Goal: Obtain resource: Download file/media

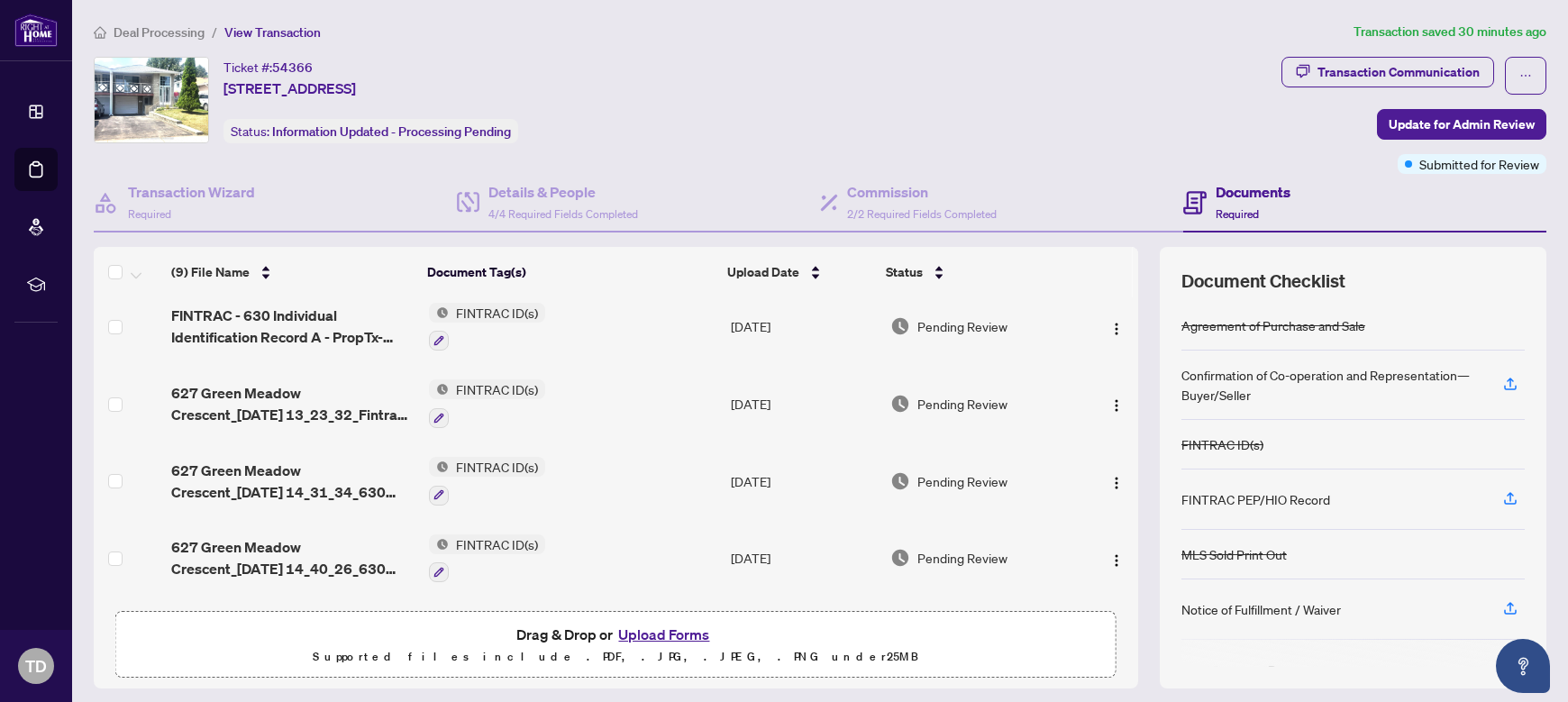
scroll to position [393, 0]
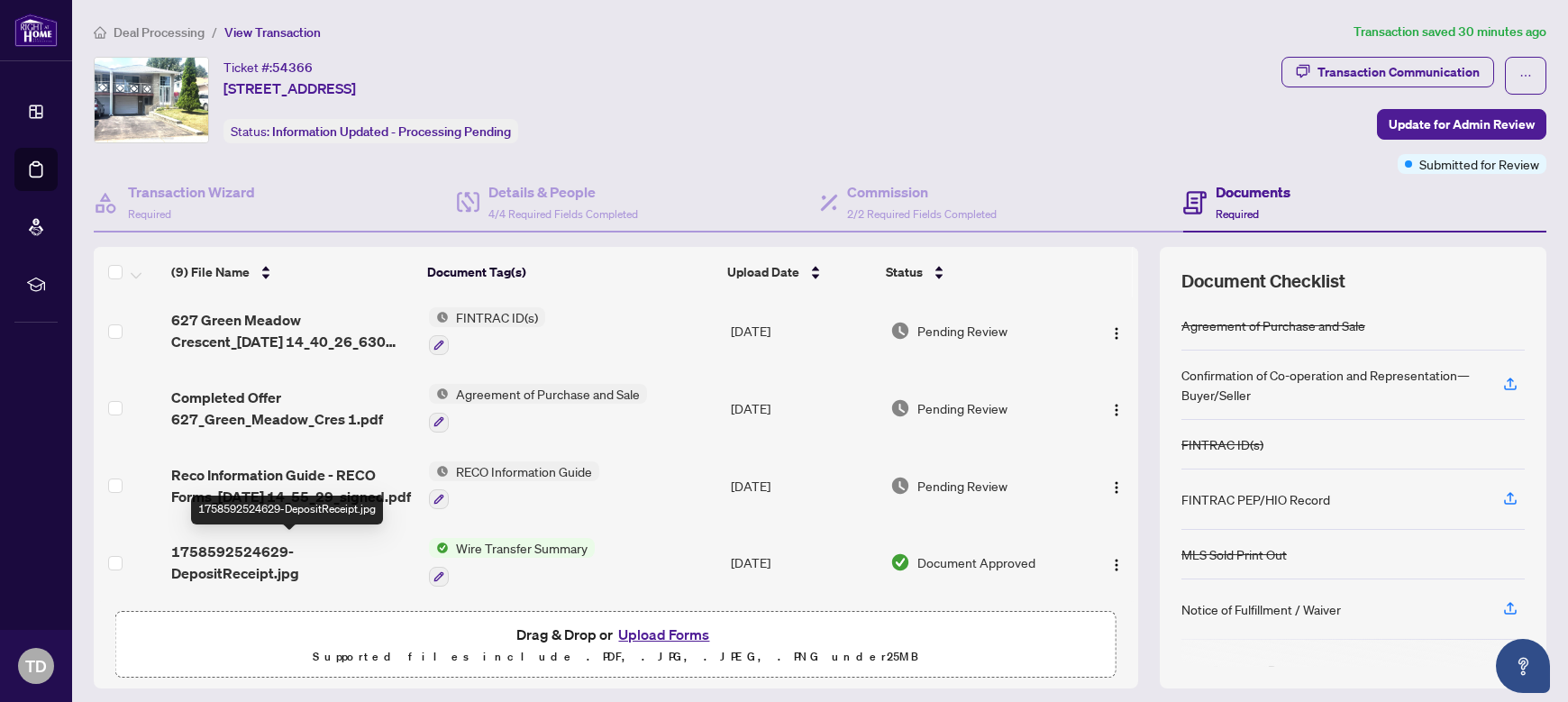
click at [260, 553] on span "1758592524629-DepositReceipt.jpg" at bounding box center [292, 562] width 243 height 44
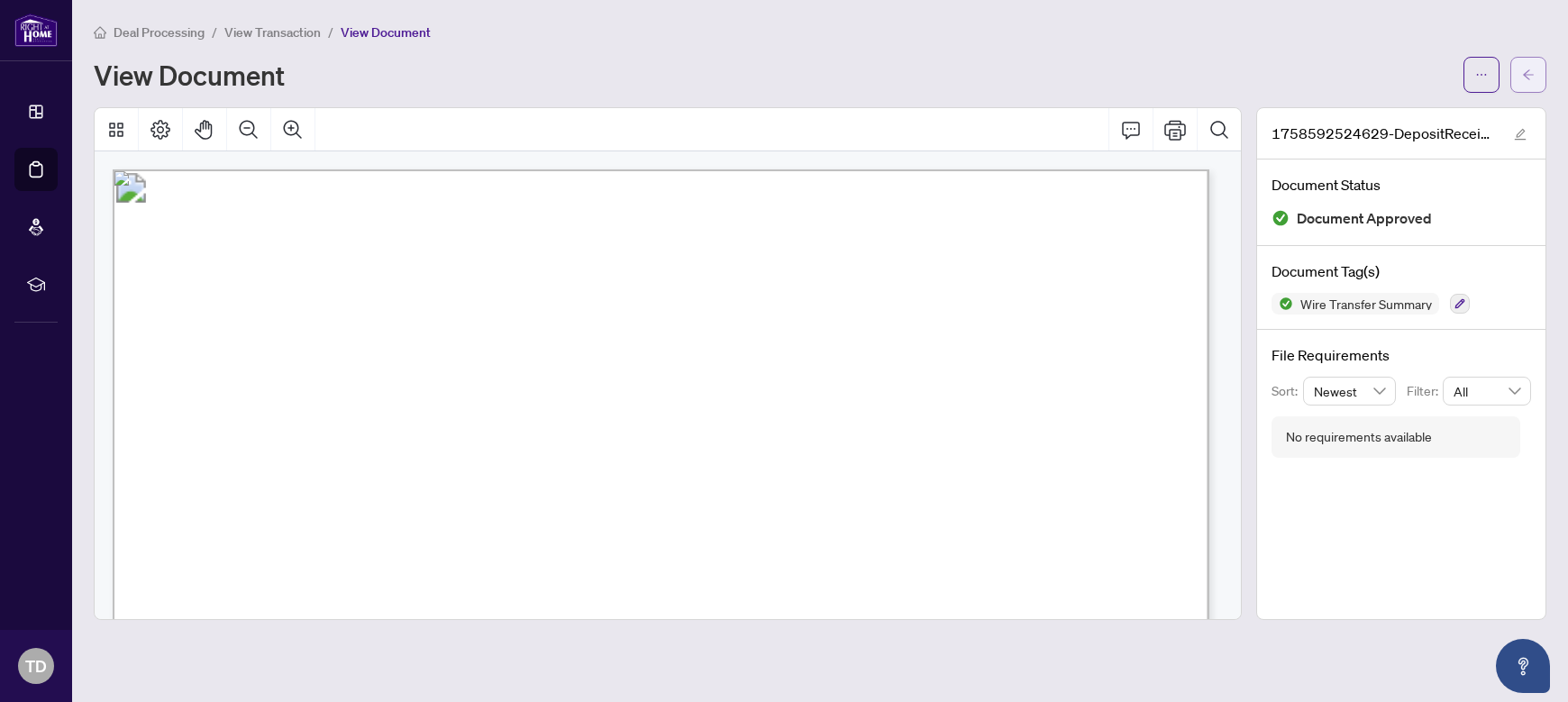
click at [1532, 84] on span "button" at bounding box center [1527, 75] width 13 height 29
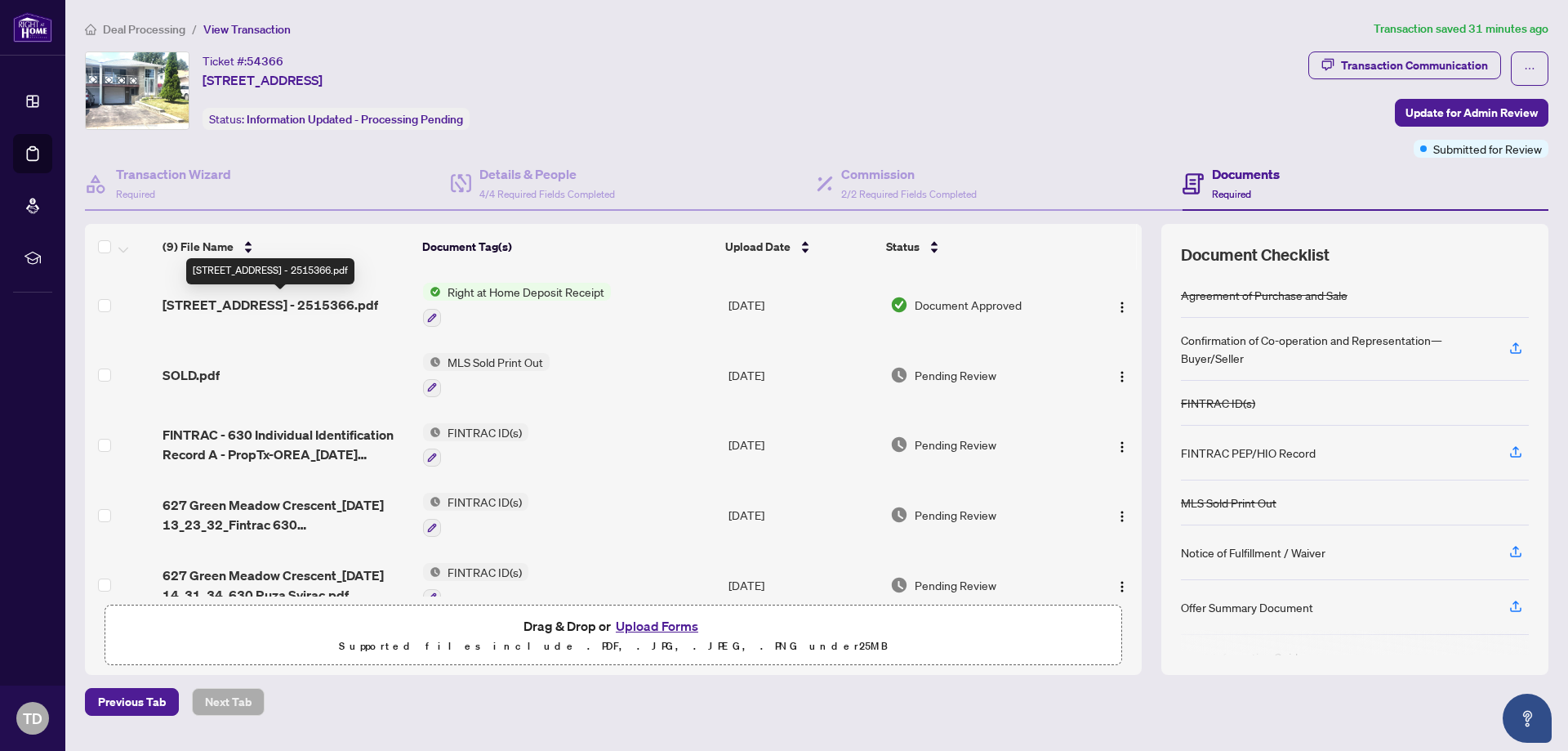
click at [347, 300] on span "[STREET_ADDRESS] - 2515366.pdf" at bounding box center [270, 305] width 216 height 19
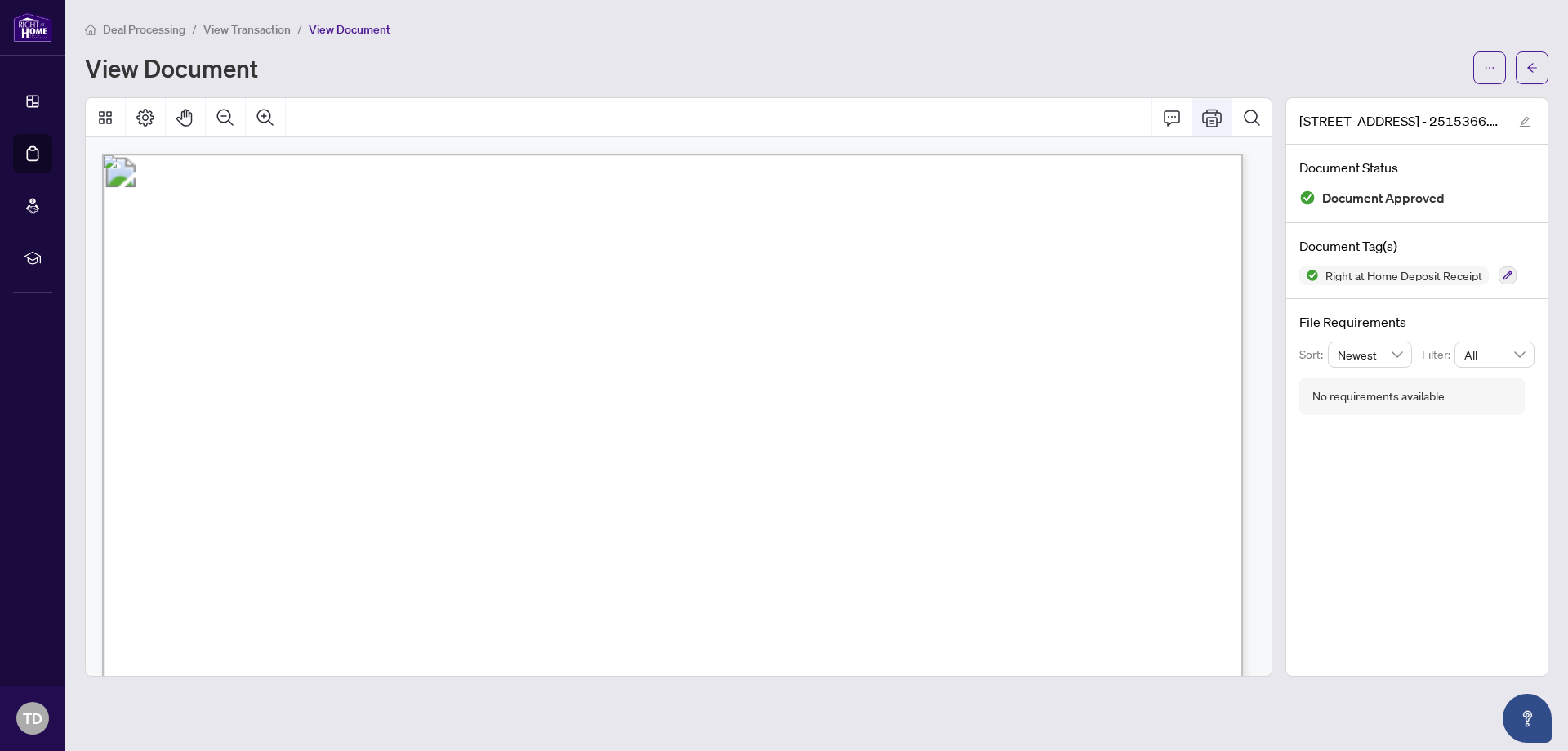
click at [1207, 120] on icon "Print" at bounding box center [1212, 118] width 19 height 18
